Goal: Task Accomplishment & Management: Use online tool/utility

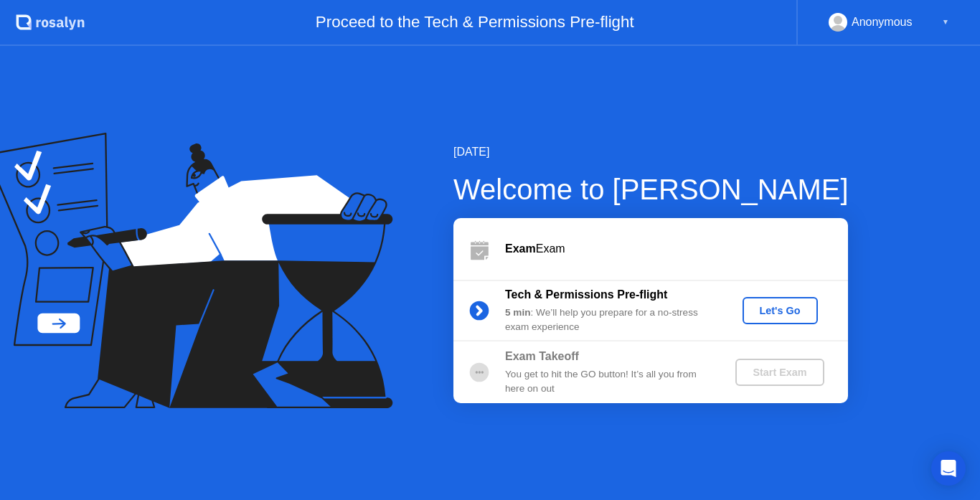
click at [780, 314] on div "Let's Go" at bounding box center [780, 310] width 64 height 11
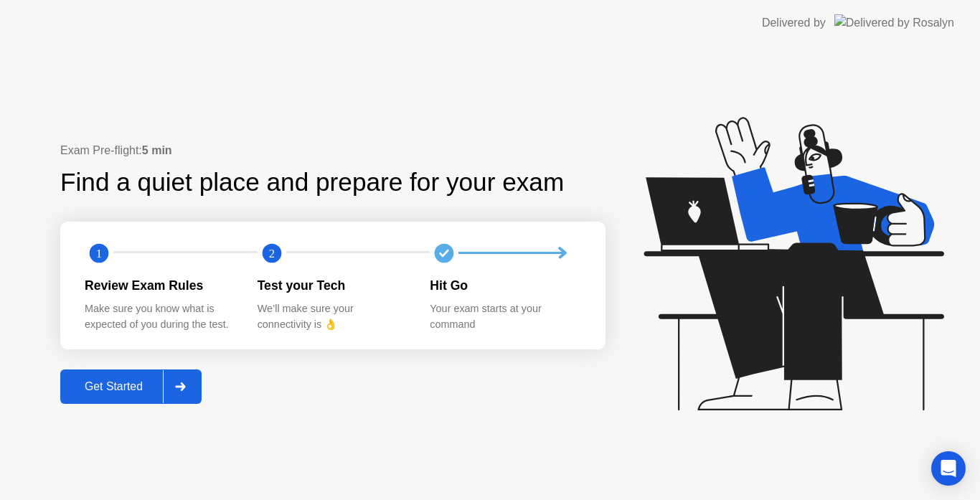
click at [179, 395] on div at bounding box center [180, 386] width 34 height 33
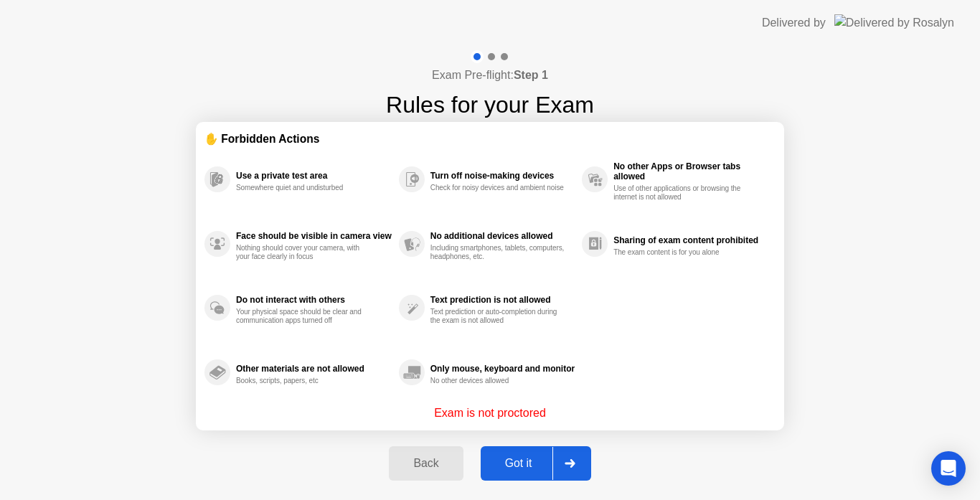
click at [568, 459] on div at bounding box center [570, 463] width 34 height 33
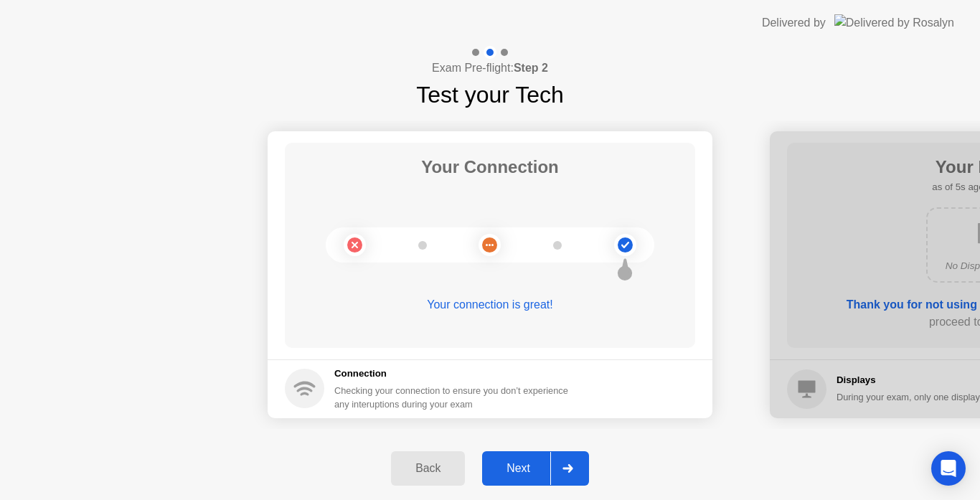
click at [568, 459] on div at bounding box center [567, 468] width 34 height 33
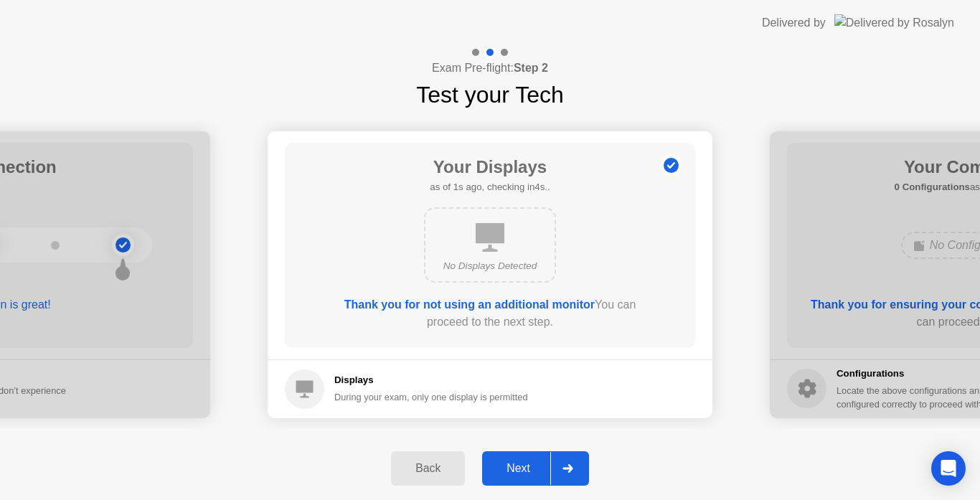
click at [568, 459] on div at bounding box center [567, 468] width 34 height 33
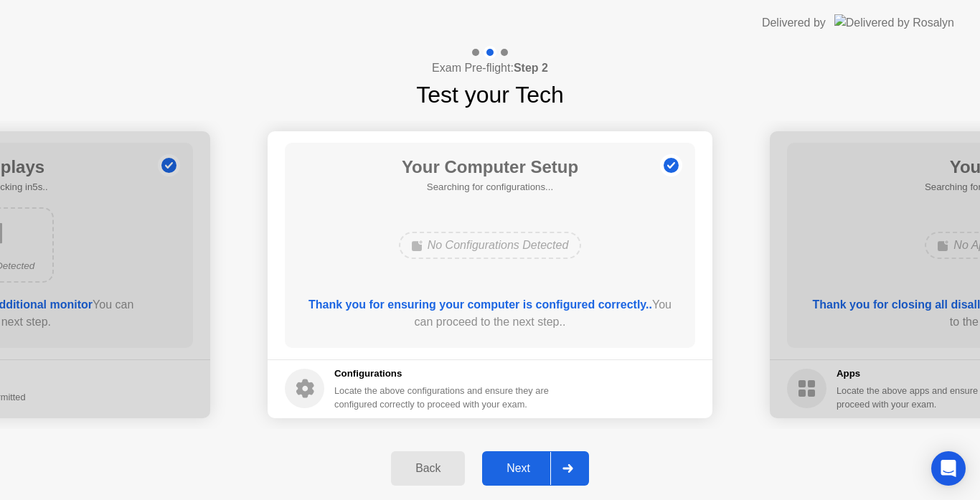
click at [568, 459] on div at bounding box center [567, 468] width 34 height 33
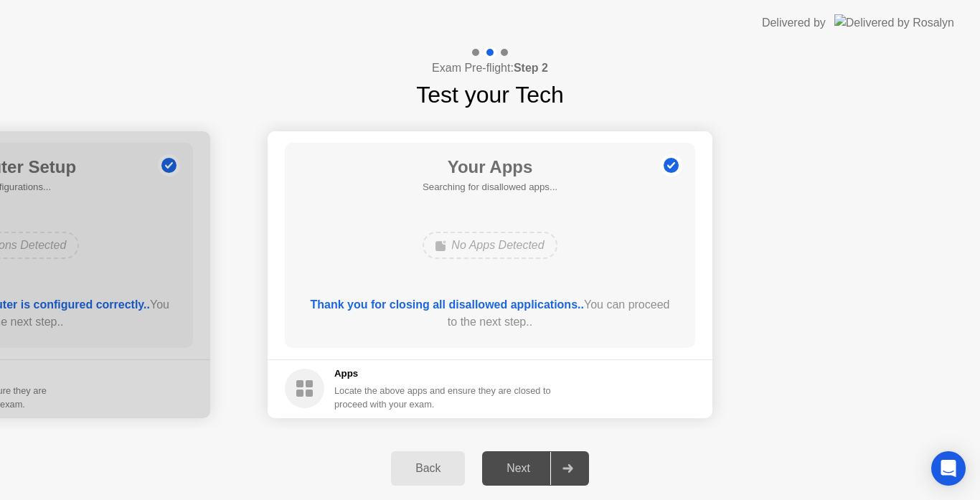
click at [573, 465] on icon at bounding box center [568, 468] width 11 height 9
click at [529, 468] on div "Next" at bounding box center [519, 468] width 64 height 13
click at [565, 469] on icon at bounding box center [568, 468] width 10 height 9
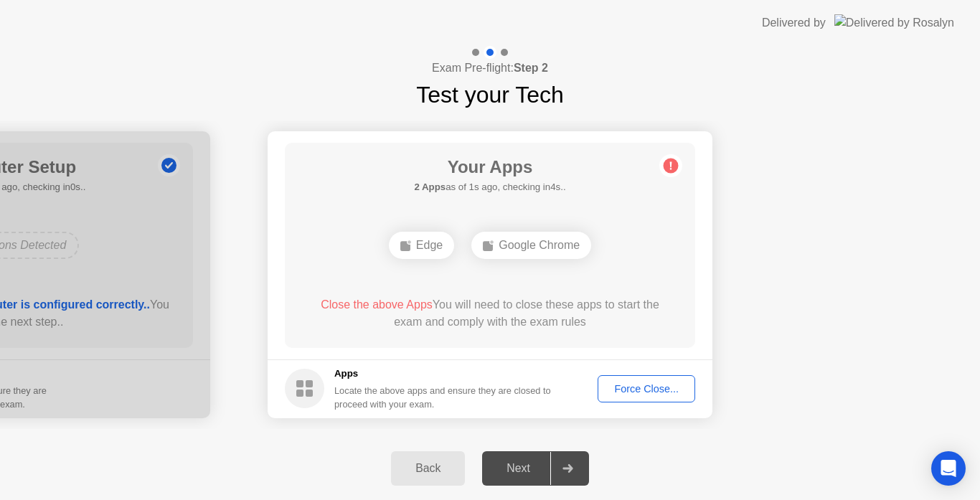
click at [565, 469] on icon at bounding box center [568, 468] width 10 height 9
click at [637, 383] on div "Force Close..." at bounding box center [647, 388] width 88 height 11
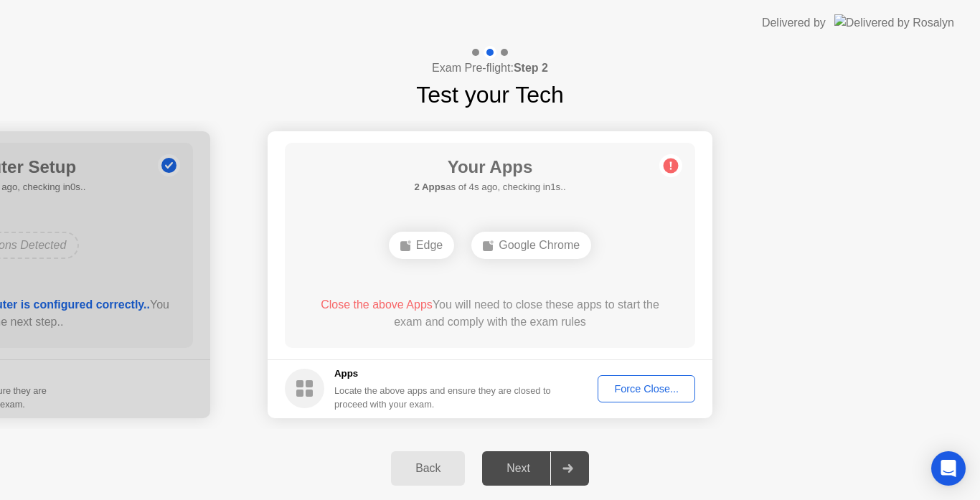
click at [654, 388] on div "Force Close..." at bounding box center [647, 388] width 88 height 11
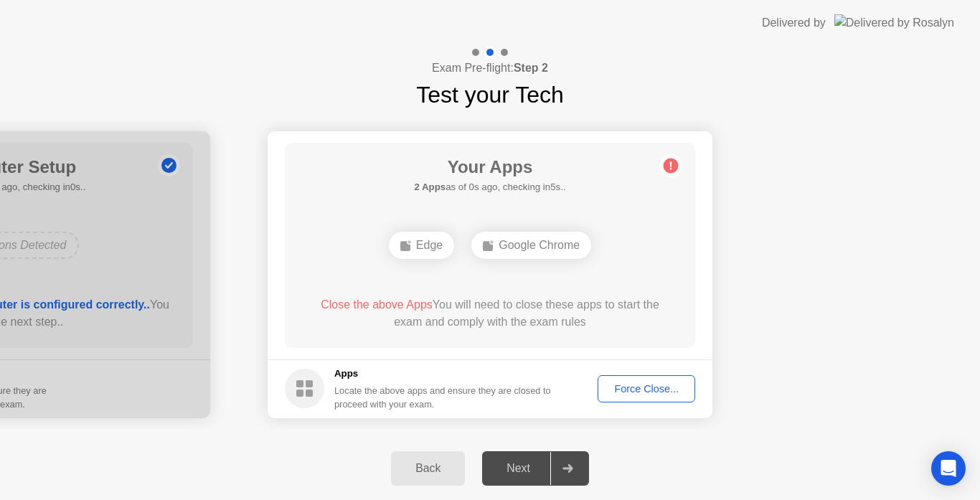
click at [631, 395] on div "Force Close..." at bounding box center [647, 388] width 88 height 11
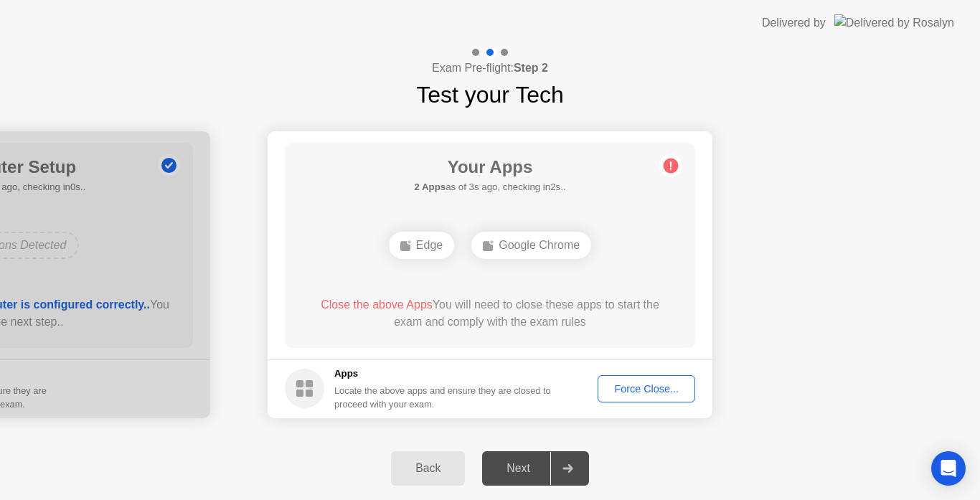
click at [647, 383] on div "Force Close..." at bounding box center [647, 388] width 88 height 11
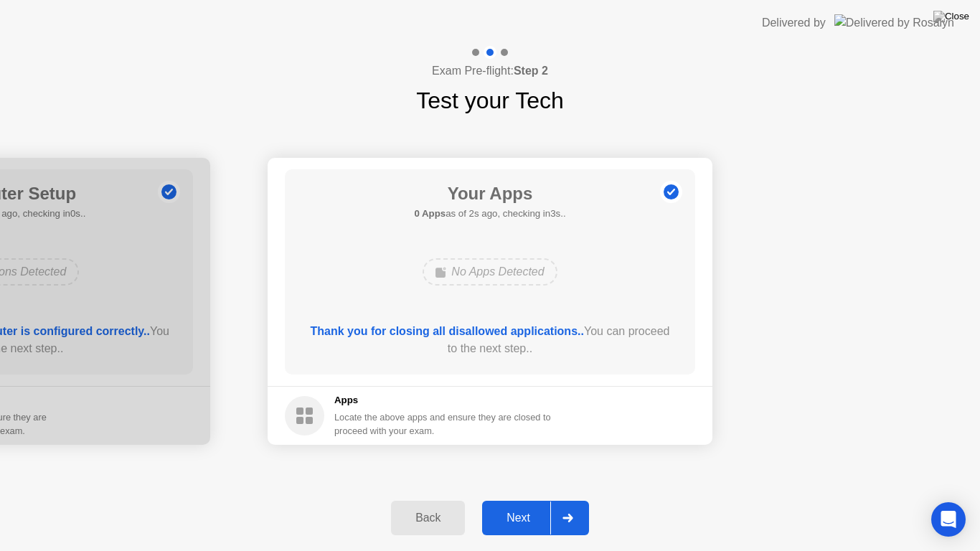
click at [584, 499] on div at bounding box center [567, 518] width 34 height 33
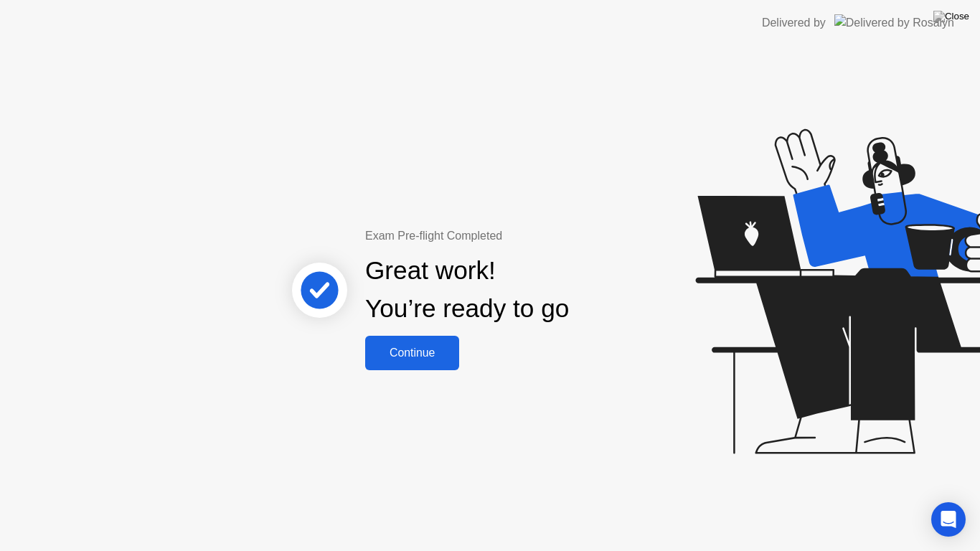
click at [441, 340] on button "Continue" at bounding box center [412, 353] width 94 height 34
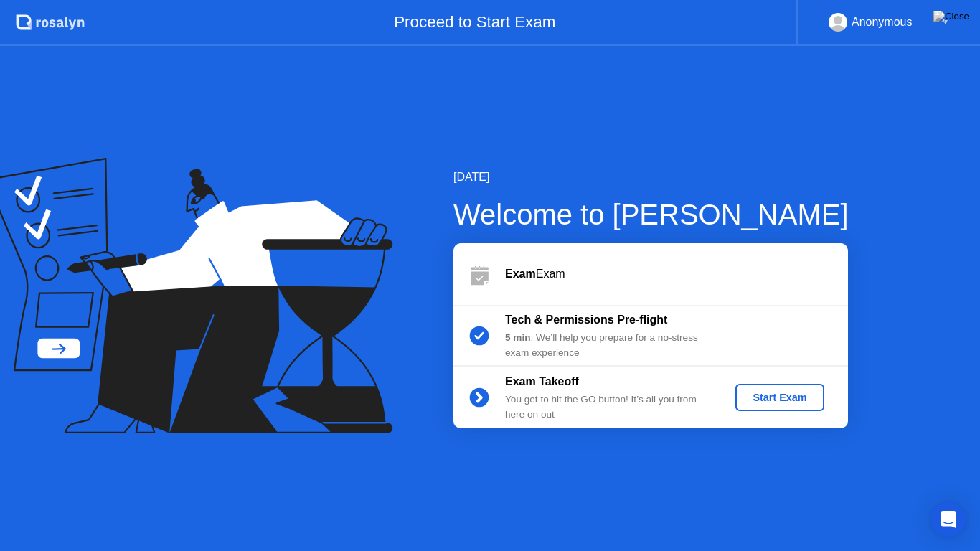
click at [759, 403] on div "Start Exam" at bounding box center [779, 397] width 77 height 11
